Goal: Check status: Check status

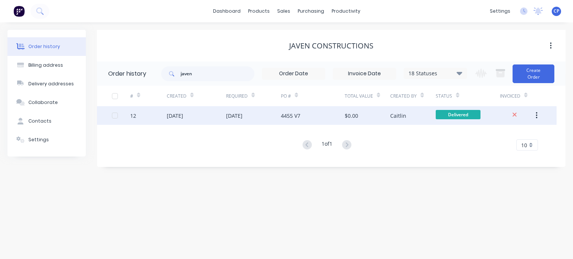
click at [219, 119] on div "[DATE]" at bounding box center [196, 115] width 59 height 19
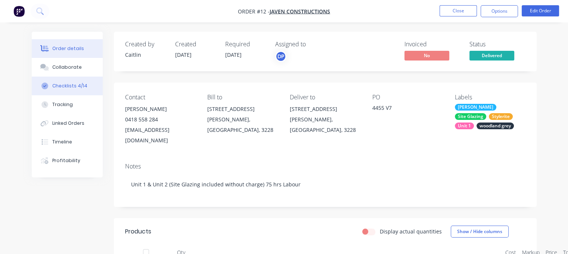
click at [67, 83] on div "Checklists 4/14" at bounding box center [69, 85] width 35 height 7
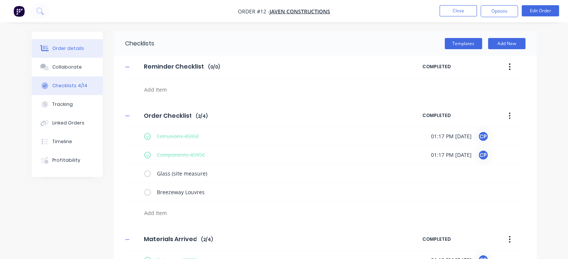
click at [74, 49] on div "Order details" at bounding box center [68, 48] width 32 height 7
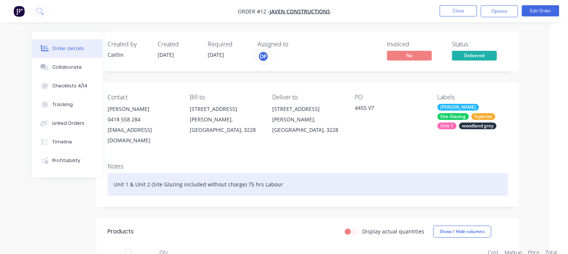
scroll to position [0, 22]
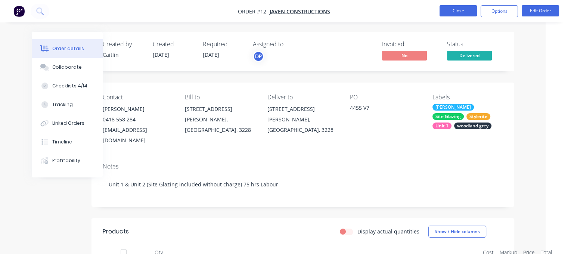
click at [452, 12] on button "Close" at bounding box center [457, 10] width 37 height 11
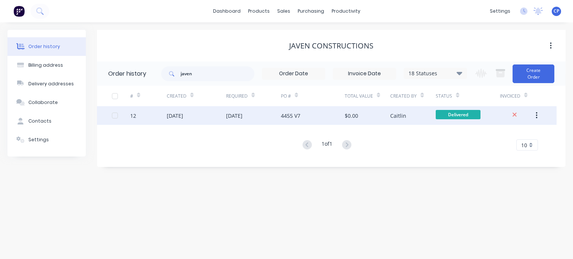
click at [310, 111] on div "4455 V7" at bounding box center [313, 115] width 64 height 19
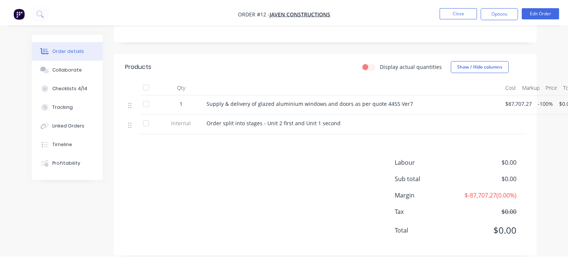
scroll to position [167, 0]
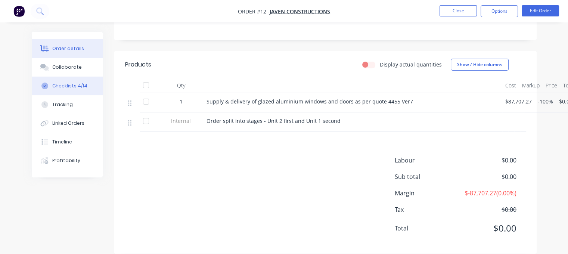
click at [84, 86] on div "Checklists 4/14" at bounding box center [69, 85] width 35 height 7
type textarea "x"
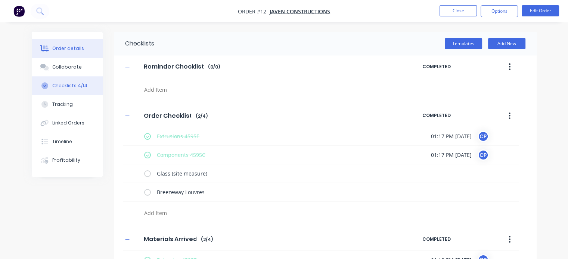
click at [72, 47] on div "Order details" at bounding box center [68, 48] width 32 height 7
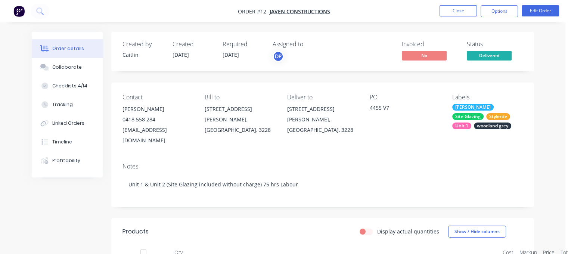
scroll to position [0, 12]
